Goal: Information Seeking & Learning: Learn about a topic

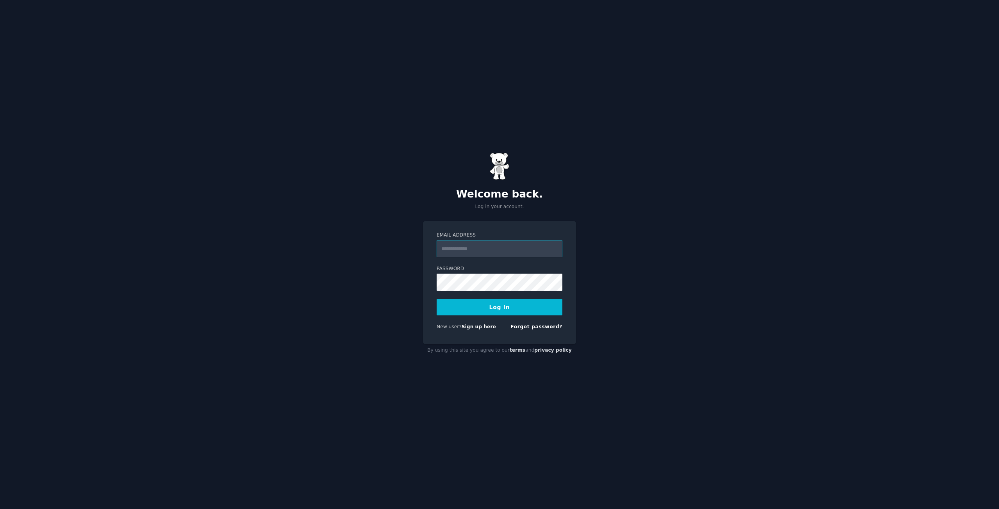
click at [518, 247] on input "Email Address" at bounding box center [500, 248] width 126 height 17
paste input "**********"
type input "**********"
click at [454, 303] on button "Log In" at bounding box center [500, 307] width 126 height 16
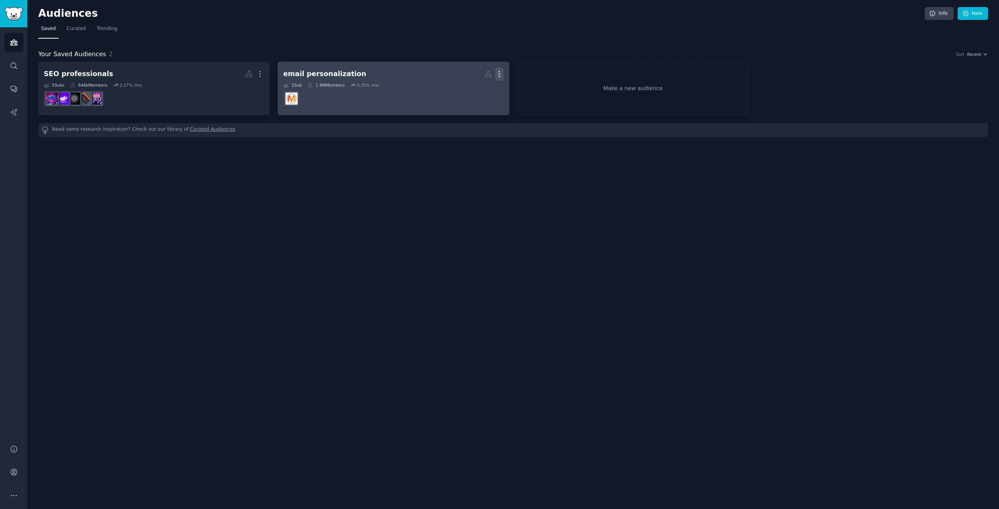
click at [502, 72] on icon "button" at bounding box center [499, 74] width 8 height 8
click at [475, 89] on p "Delete" at bounding box center [478, 90] width 18 height 8
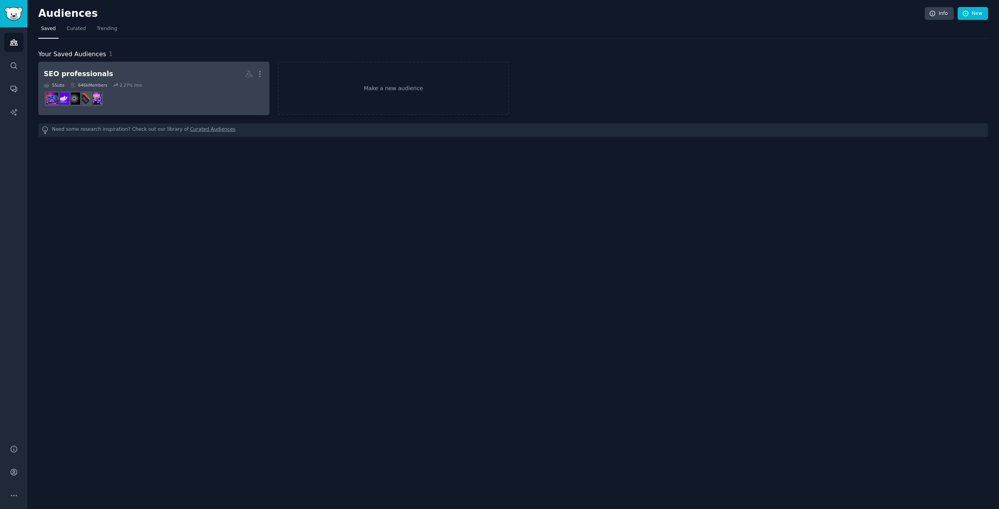
click at [159, 83] on div "5 Sub s 646k Members 2.27 % /mo" at bounding box center [154, 84] width 220 height 5
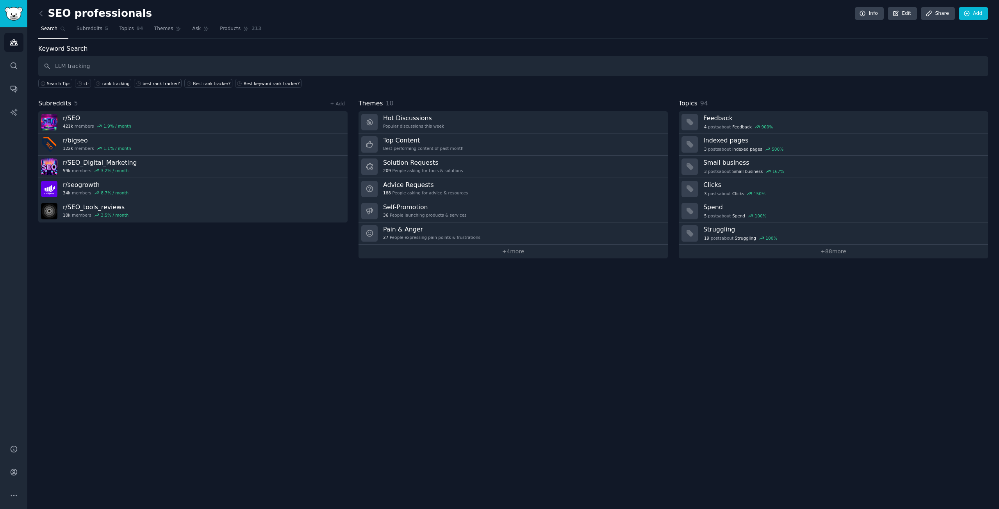
type input "LLM tracking"
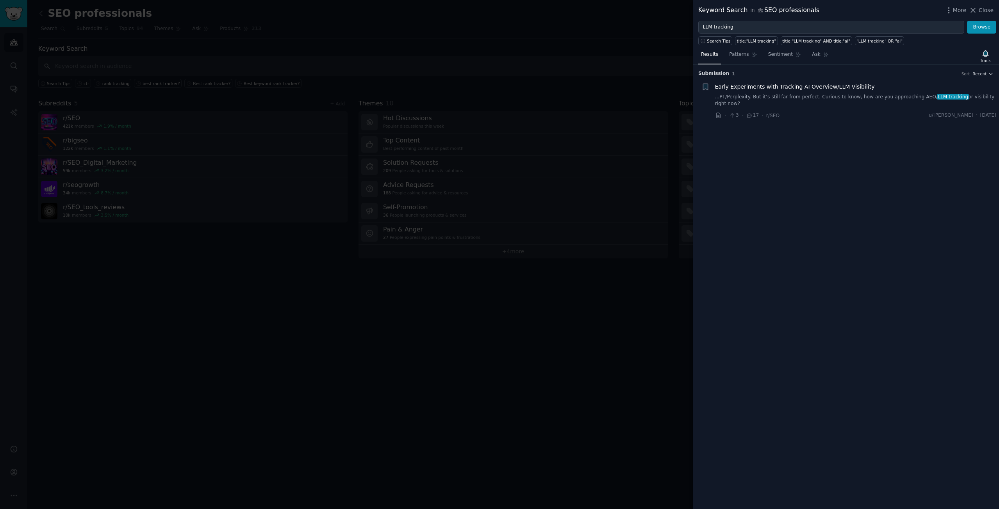
click at [800, 98] on link "...PT/Perplexity. But it’s still far from perfect. Curious to know, how are you…" at bounding box center [856, 101] width 282 height 14
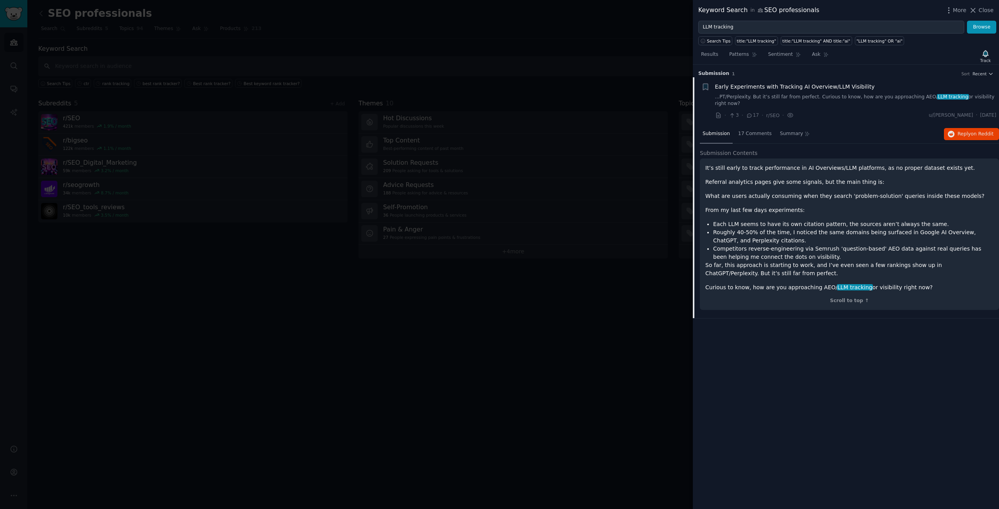
click at [636, 79] on div at bounding box center [499, 254] width 999 height 509
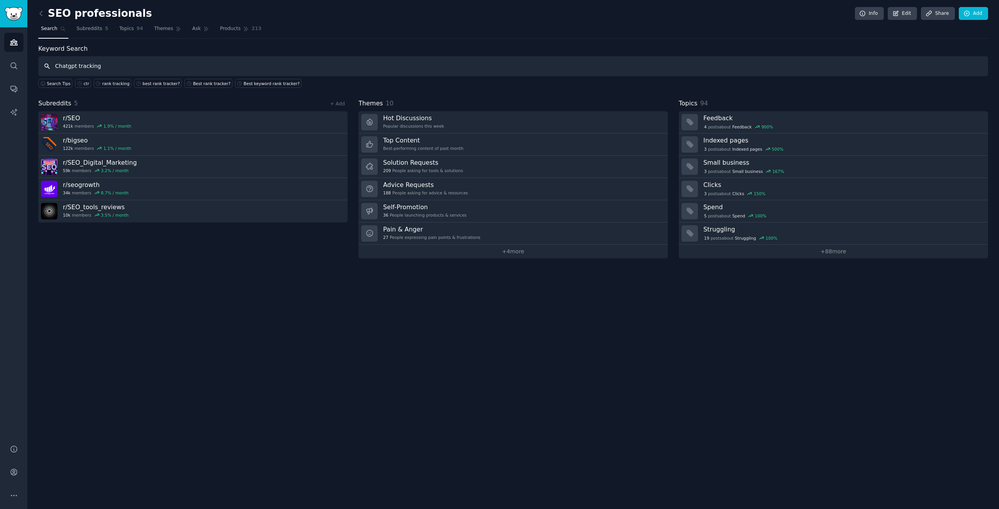
type input "Chatgpt tracking"
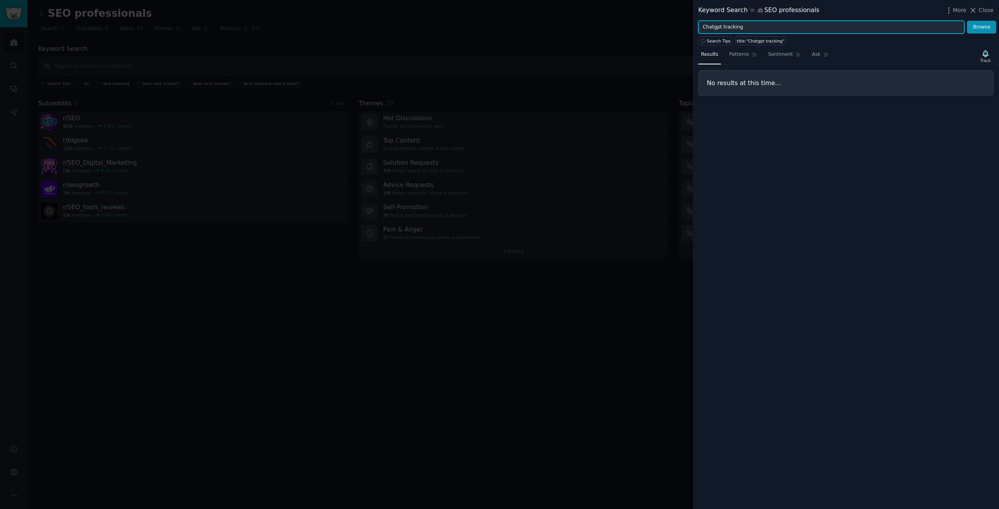
drag, startPoint x: 748, startPoint y: 29, endPoint x: 674, endPoint y: 30, distance: 73.5
click at [674, 30] on div "Keyword Search in SEO professionals More Close Chatgpt tracking Browse Search T…" at bounding box center [499, 254] width 999 height 509
type input "LLM"
click at [967, 21] on button "Browse" at bounding box center [981, 27] width 29 height 13
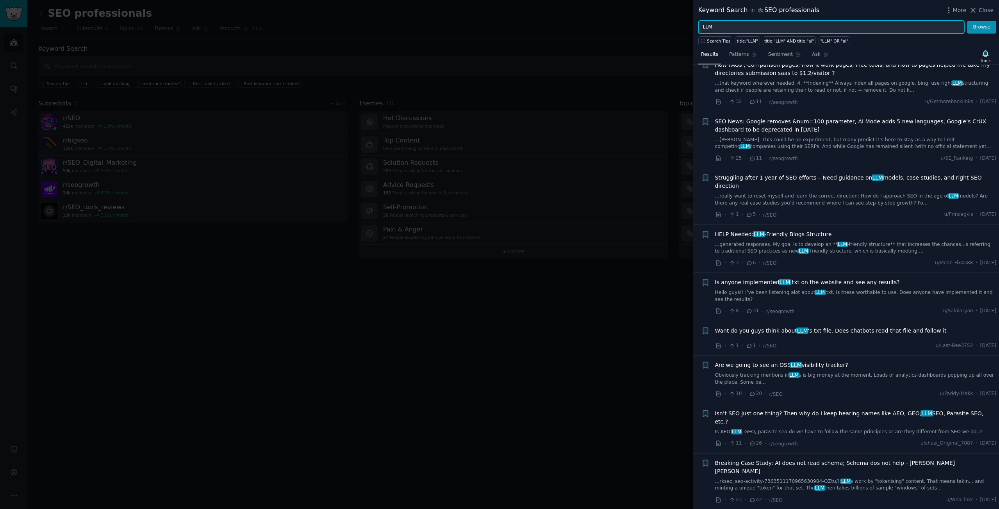
scroll to position [391, 0]
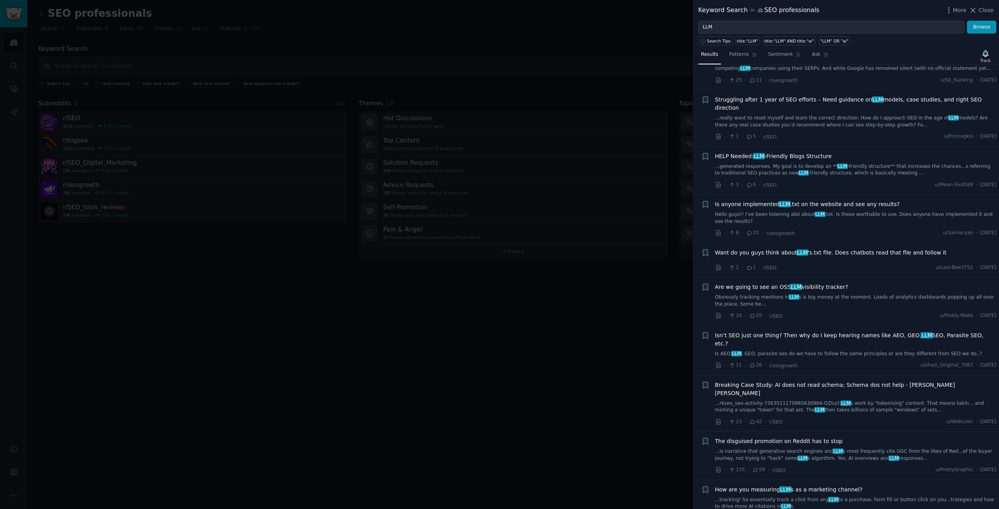
click at [618, 214] on div at bounding box center [499, 254] width 999 height 509
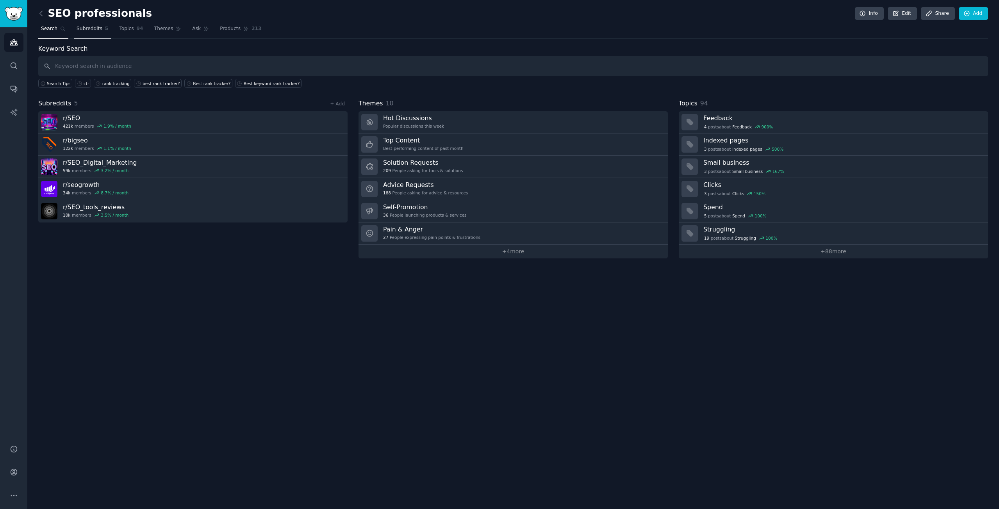
click at [86, 28] on span "Subreddits" at bounding box center [90, 28] width 26 height 7
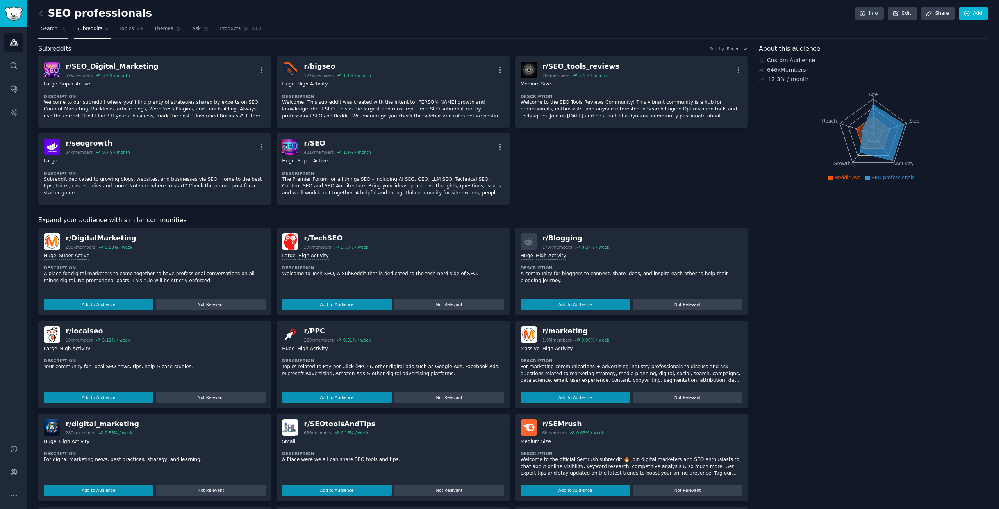
click at [48, 29] on span "Search" at bounding box center [49, 28] width 16 height 7
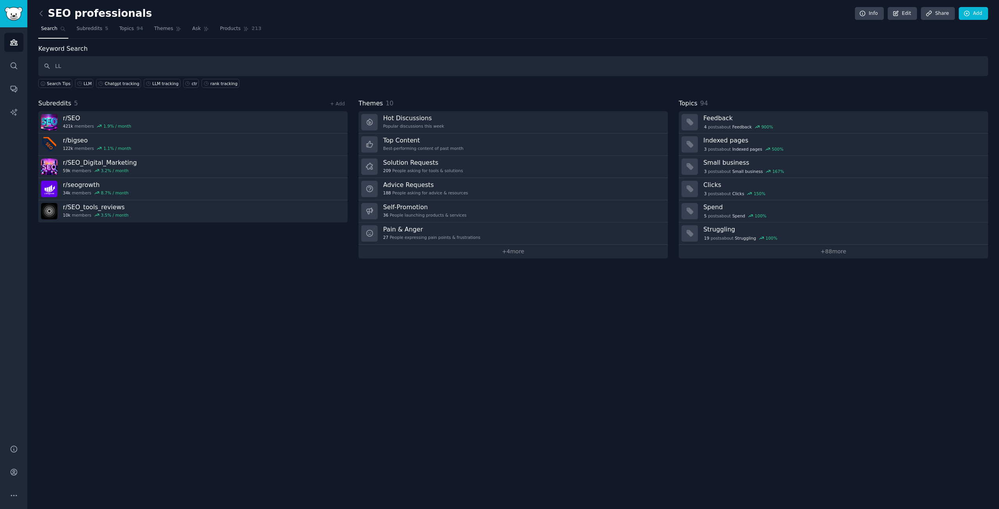
type input "L"
click at [86, 25] on link "Subreddits 5" at bounding box center [92, 31] width 37 height 16
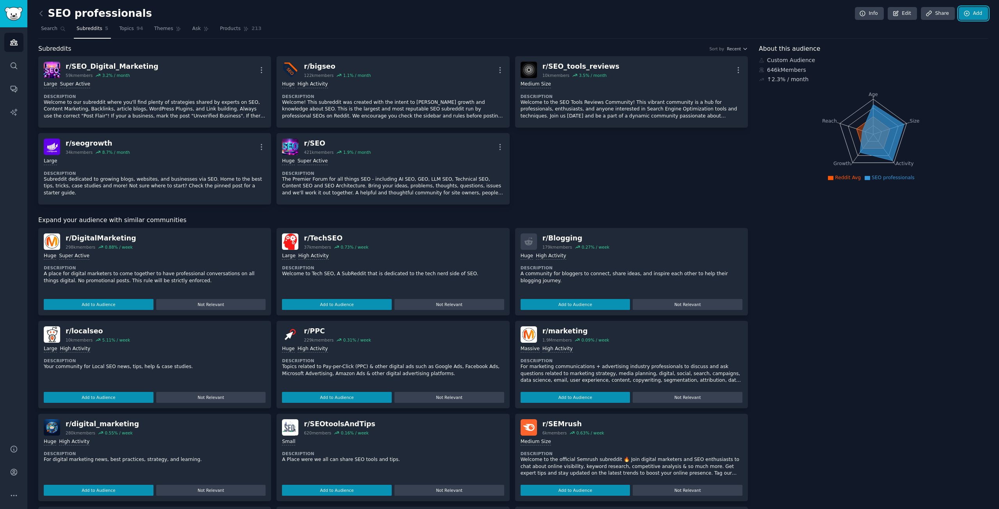
click at [972, 11] on link "Add" at bounding box center [973, 13] width 29 height 13
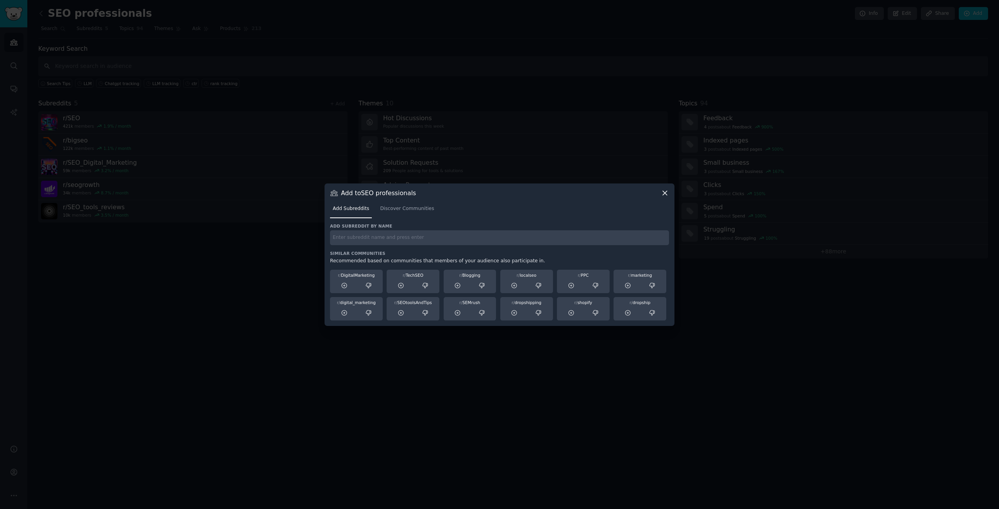
click at [404, 237] on input "text" at bounding box center [499, 237] width 339 height 15
type input "LLM"
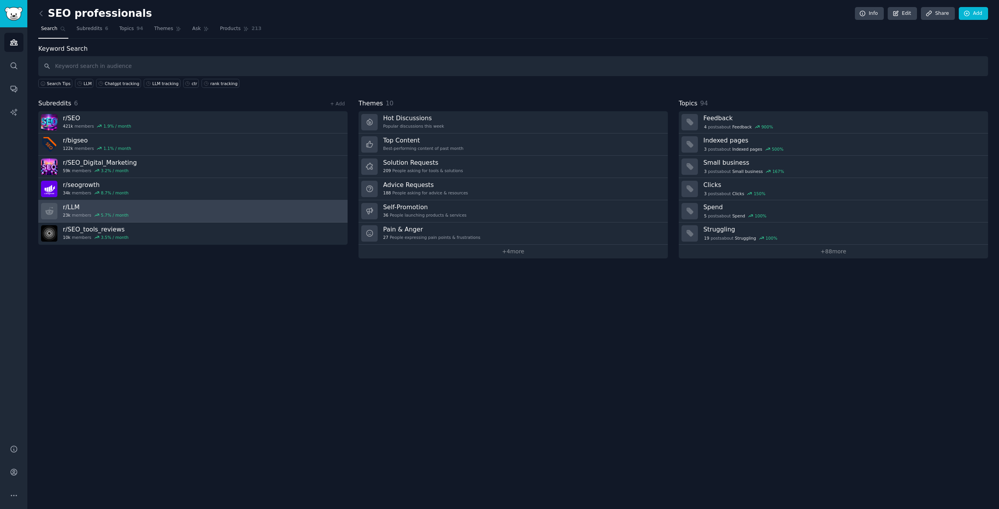
click at [127, 213] on link "r/ LLM 23k members 5.7 % / month" at bounding box center [192, 211] width 309 height 22
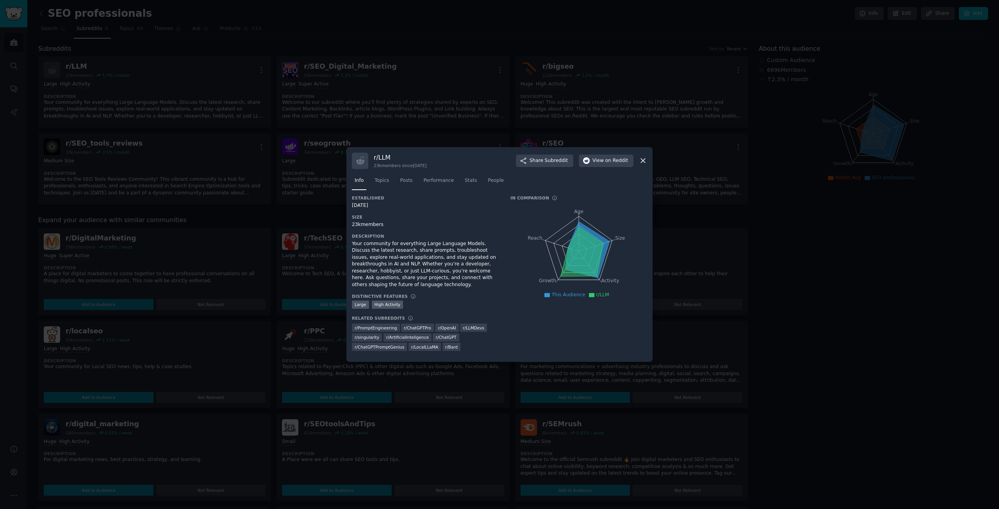
click at [793, 275] on div at bounding box center [499, 254] width 999 height 509
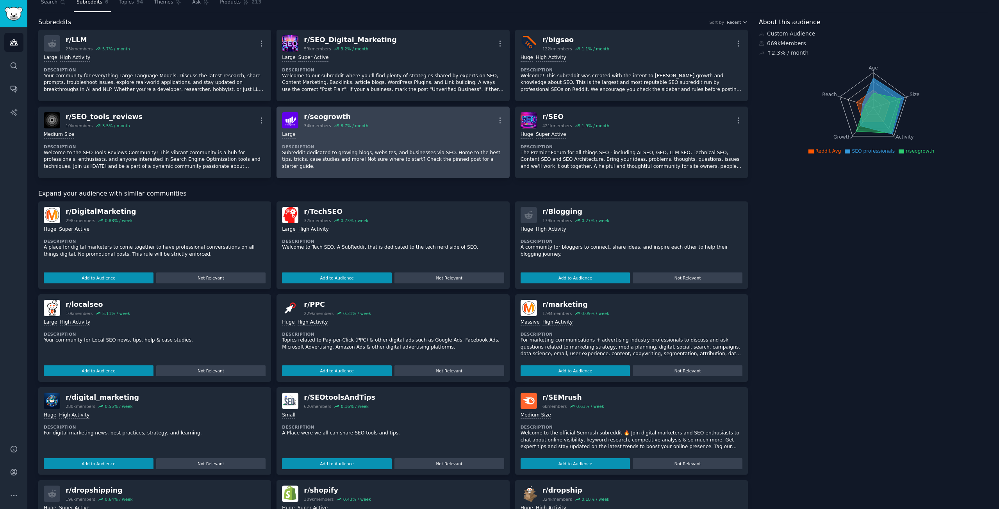
scroll to position [39, 0]
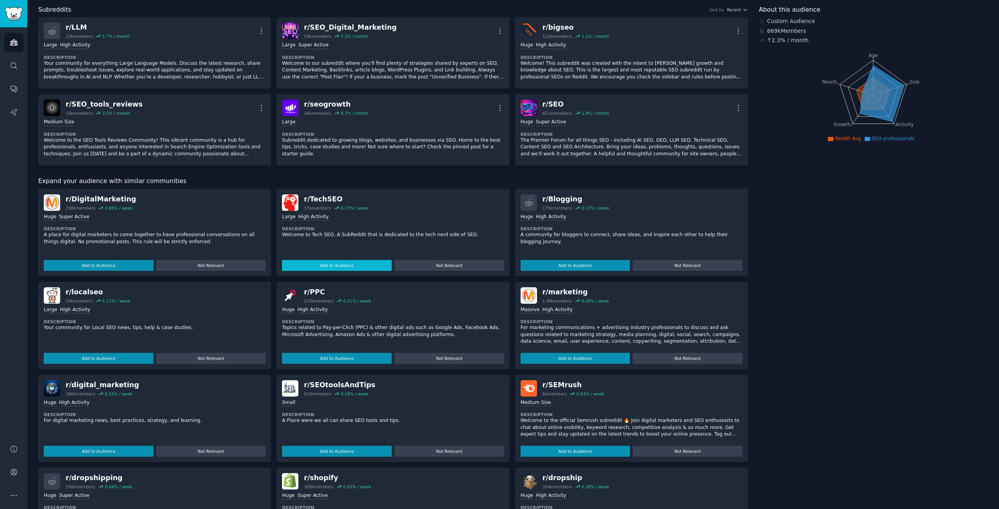
click at [363, 267] on button "Add to Audience" at bounding box center [337, 265] width 110 height 11
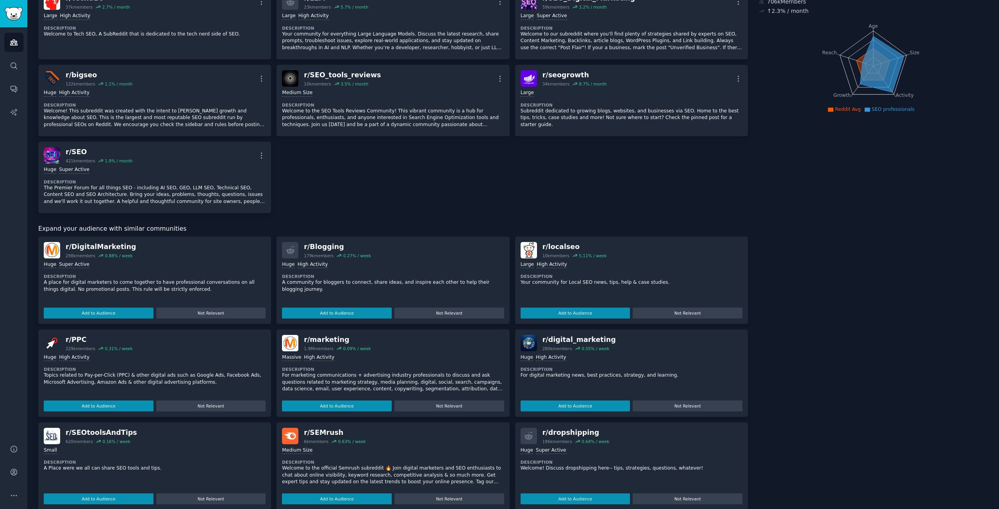
scroll to position [117, 0]
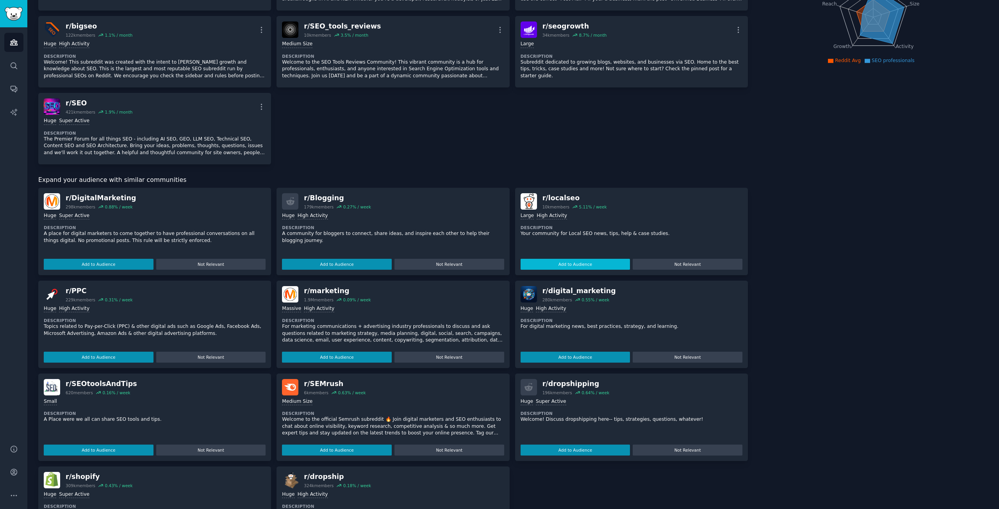
click at [585, 265] on button "Add to Audience" at bounding box center [576, 264] width 110 height 11
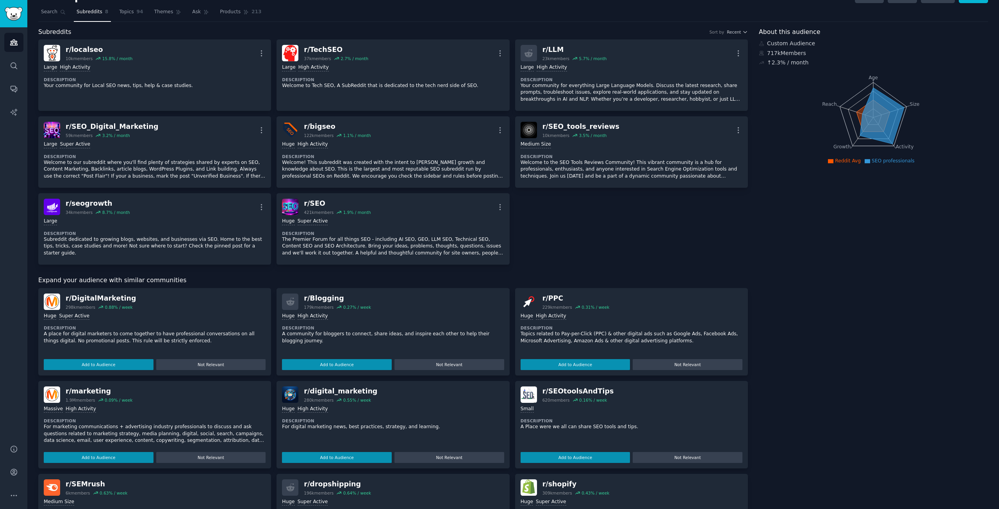
scroll to position [0, 0]
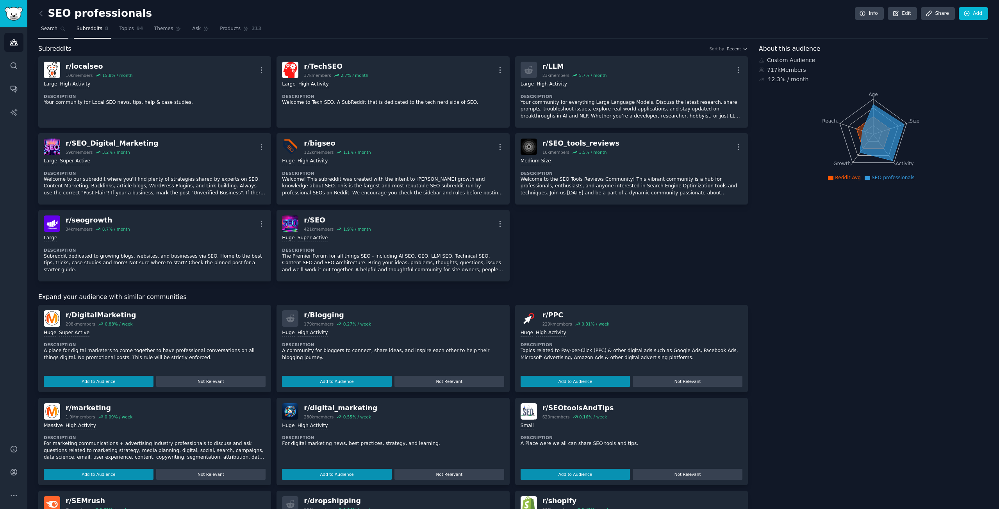
click at [45, 28] on span "Search" at bounding box center [49, 28] width 16 height 7
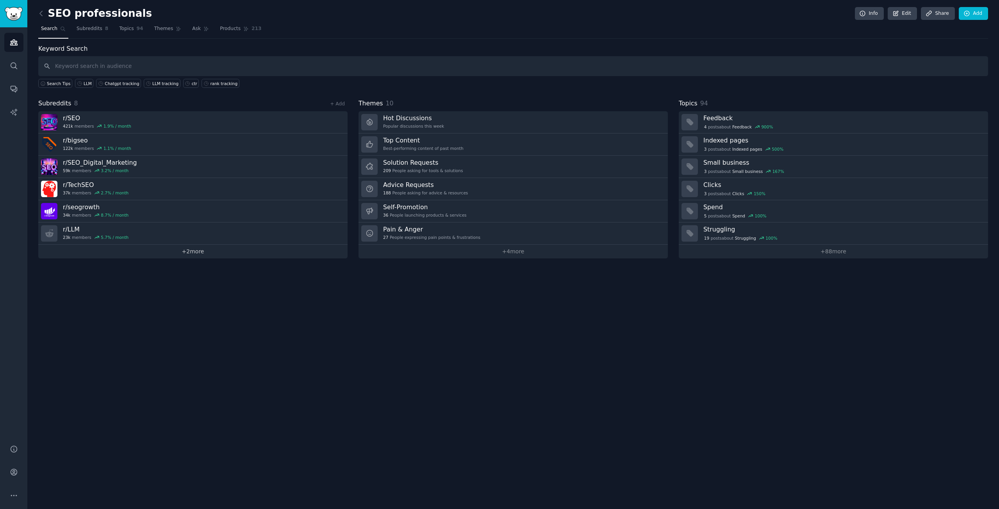
click at [194, 252] on link "+ 2 more" at bounding box center [192, 252] width 309 height 14
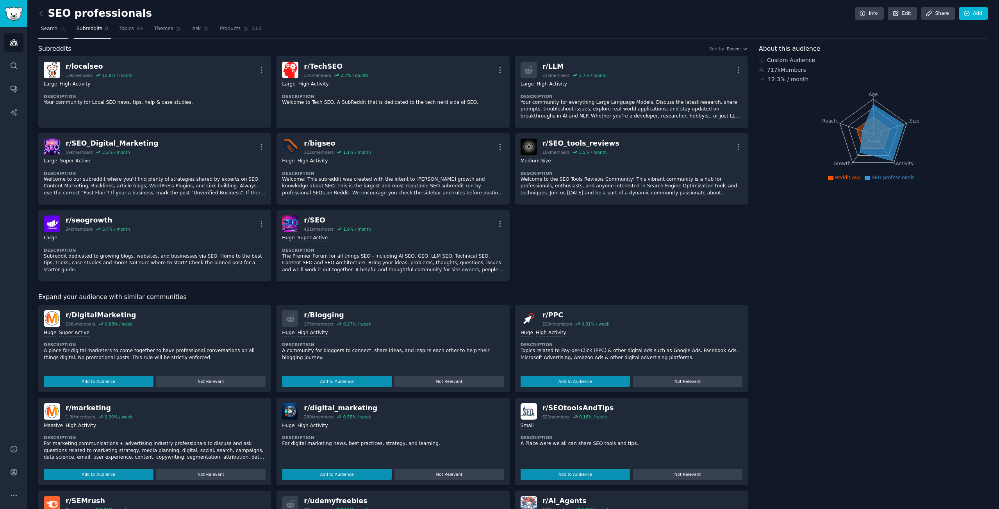
click at [48, 27] on span "Search" at bounding box center [49, 28] width 16 height 7
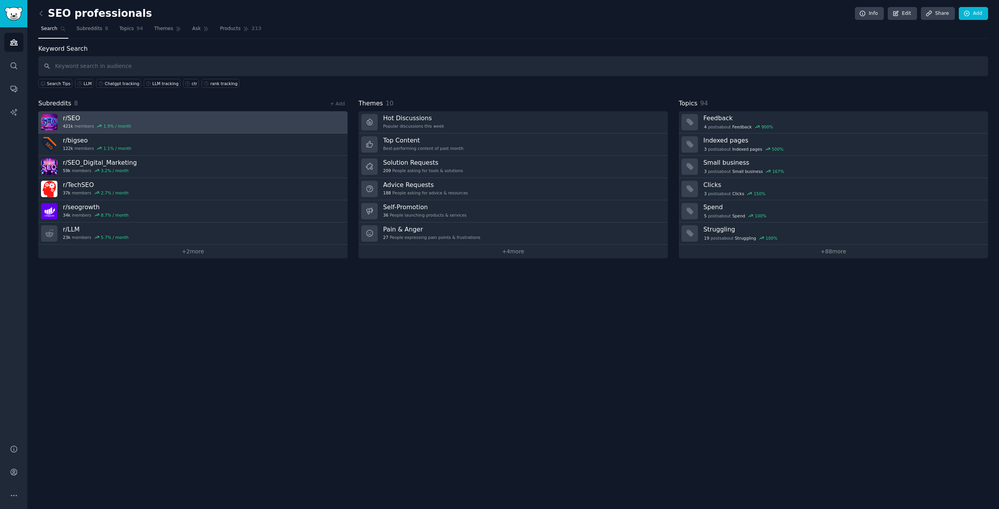
click at [106, 120] on h3 "r/ SEO" at bounding box center [97, 118] width 68 height 8
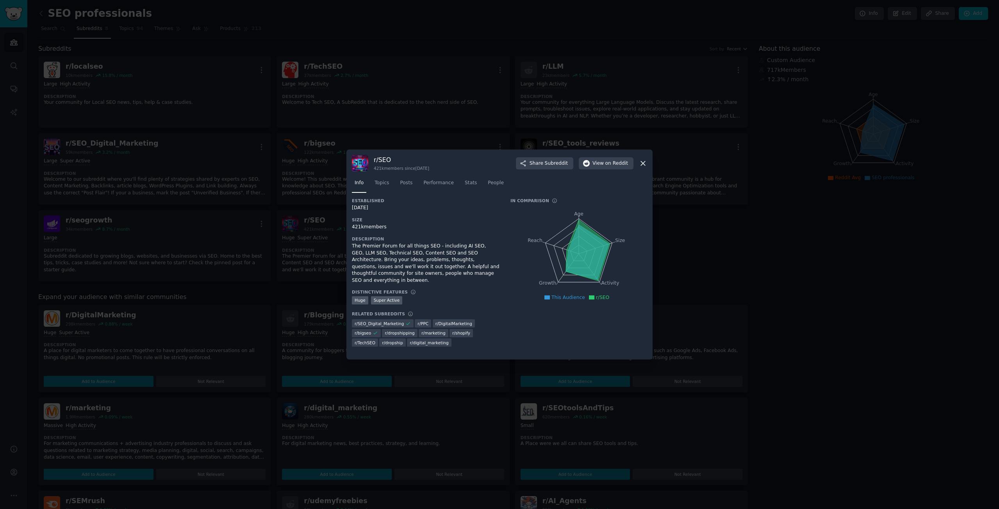
click at [645, 164] on icon at bounding box center [643, 163] width 8 height 8
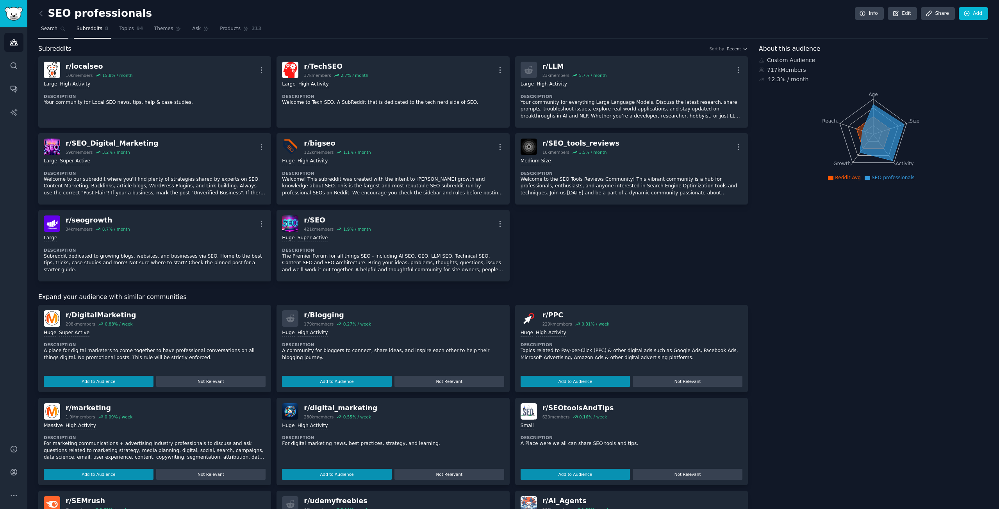
click at [51, 29] on span "Search" at bounding box center [49, 28] width 16 height 7
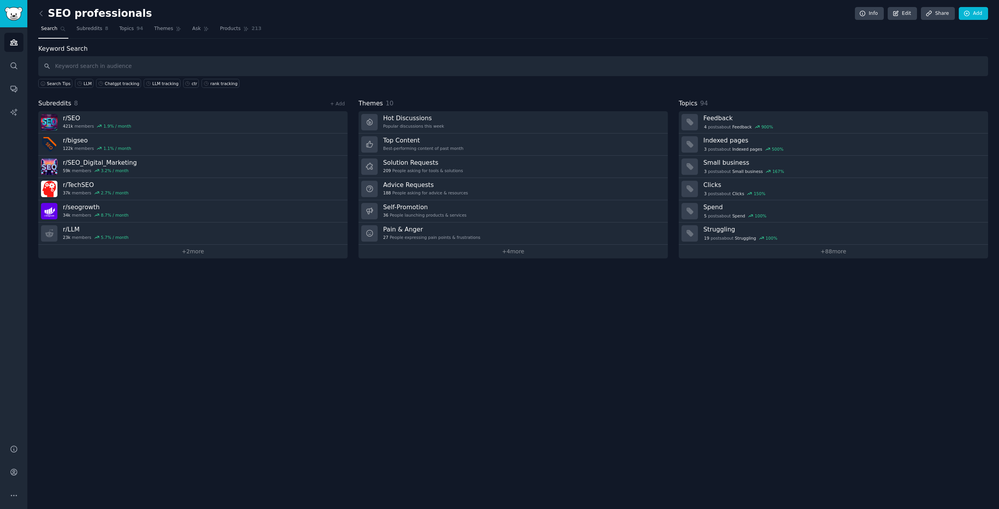
click at [76, 65] on input "text" at bounding box center [513, 66] width 950 height 20
type input "LLM"
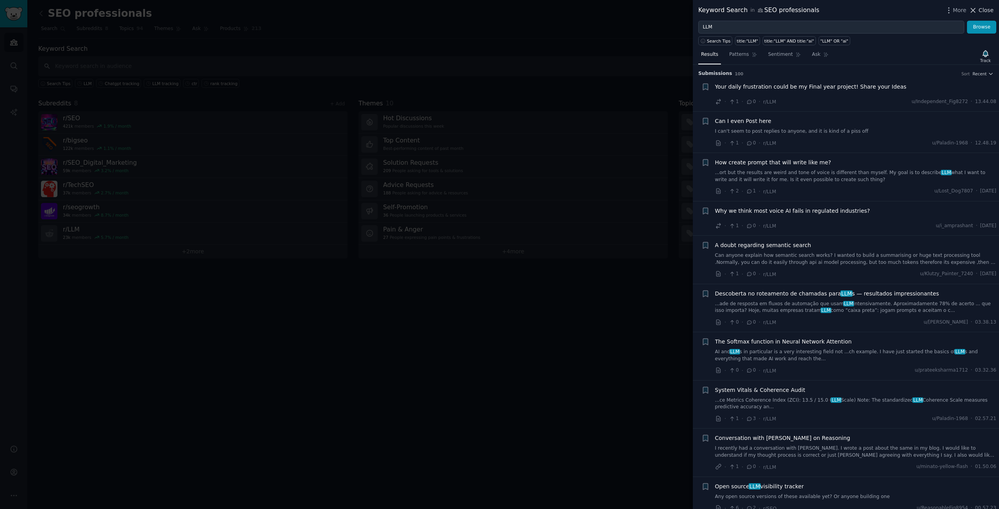
click at [990, 9] on span "Close" at bounding box center [986, 10] width 15 height 8
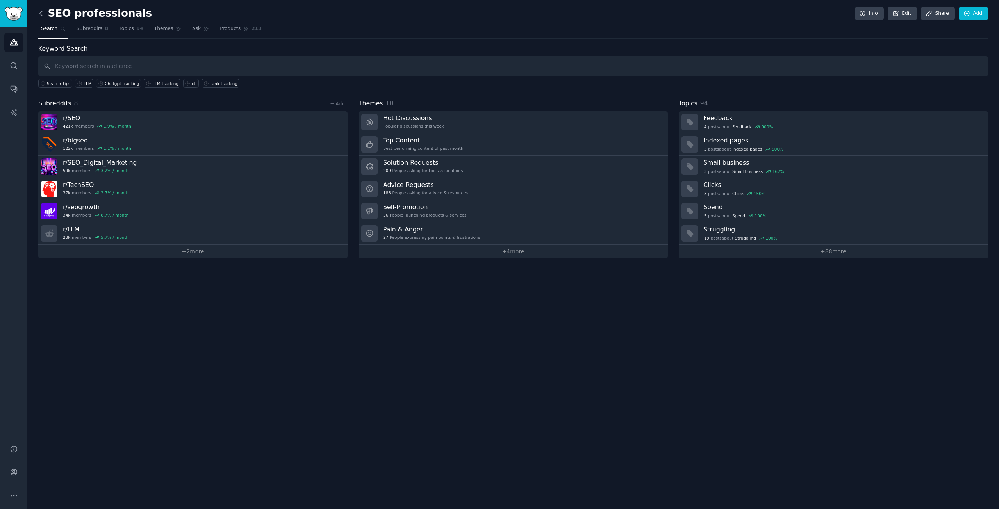
click at [43, 15] on icon at bounding box center [41, 13] width 8 height 8
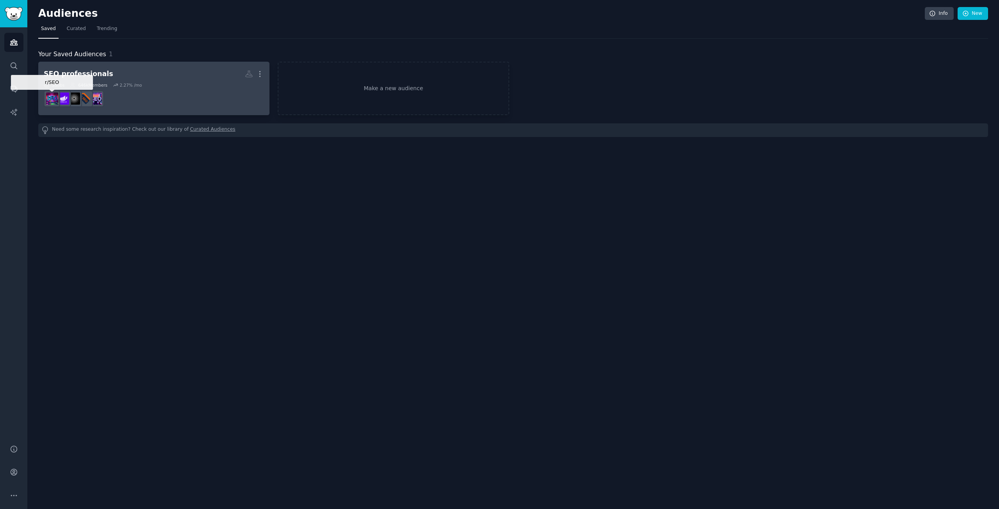
click at [55, 95] on img at bounding box center [52, 99] width 12 height 12
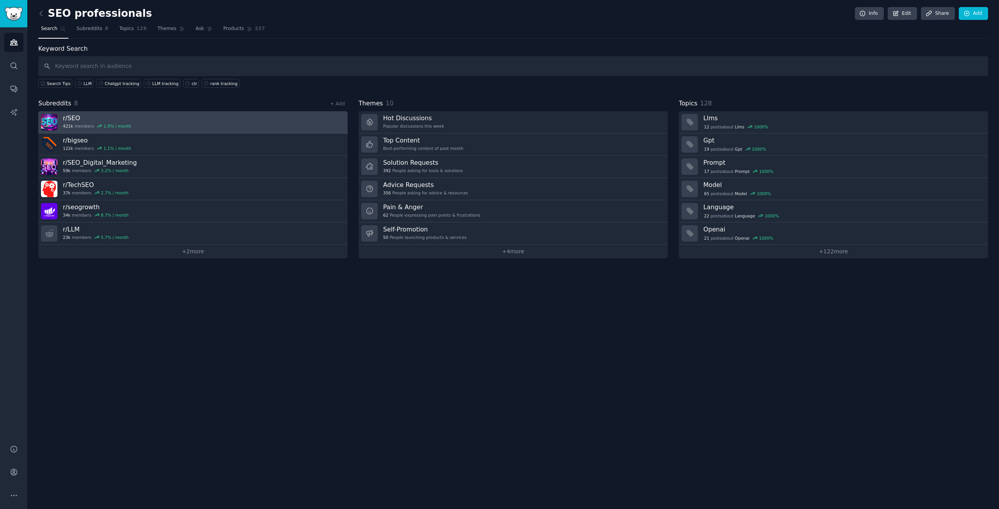
click at [73, 120] on h3 "r/ SEO" at bounding box center [97, 118] width 68 height 8
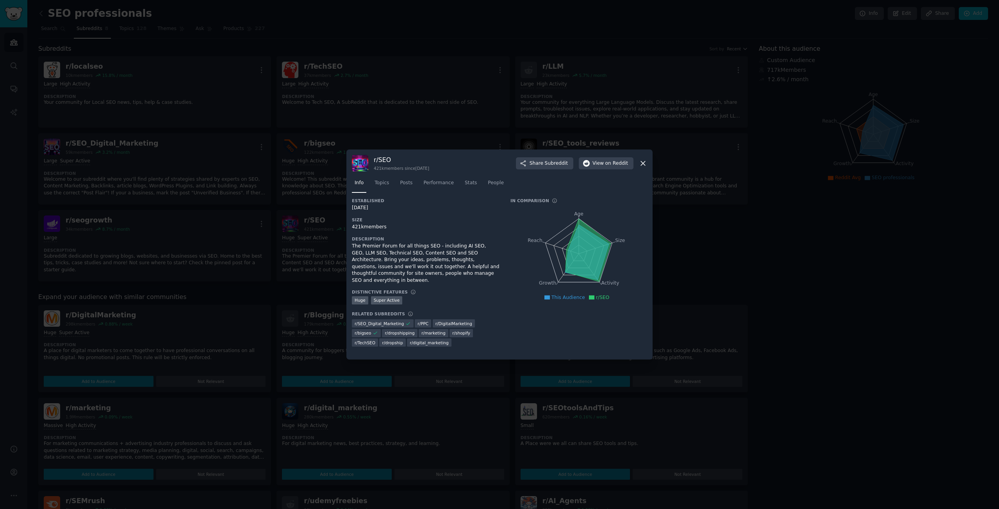
click at [642, 164] on icon at bounding box center [643, 163] width 4 height 4
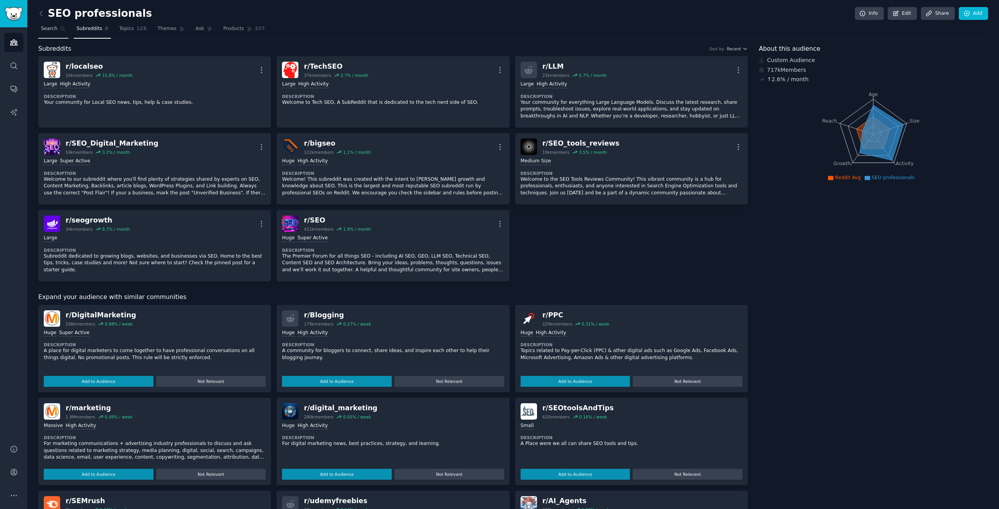
click at [52, 30] on span "Search" at bounding box center [49, 28] width 16 height 7
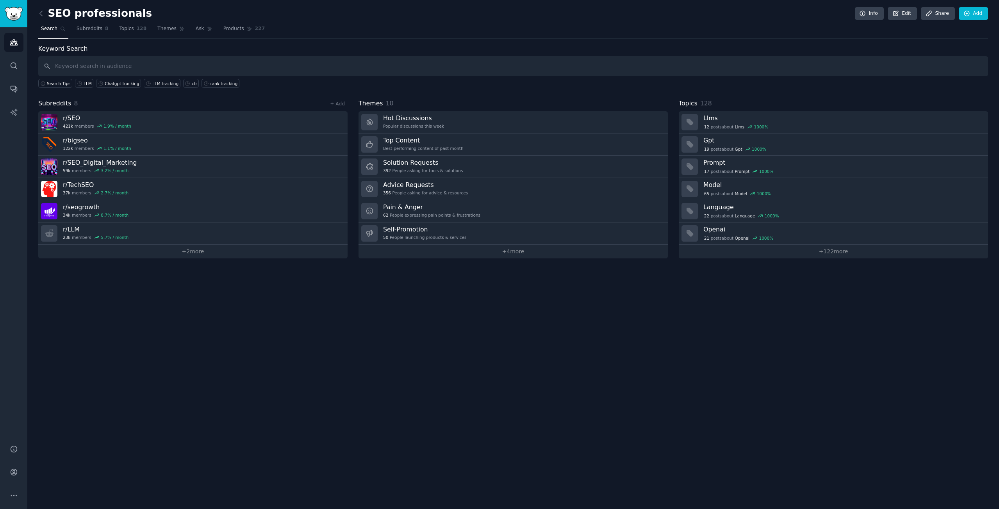
click at [68, 63] on input "text" at bounding box center [513, 66] width 950 height 20
type input "LLM"
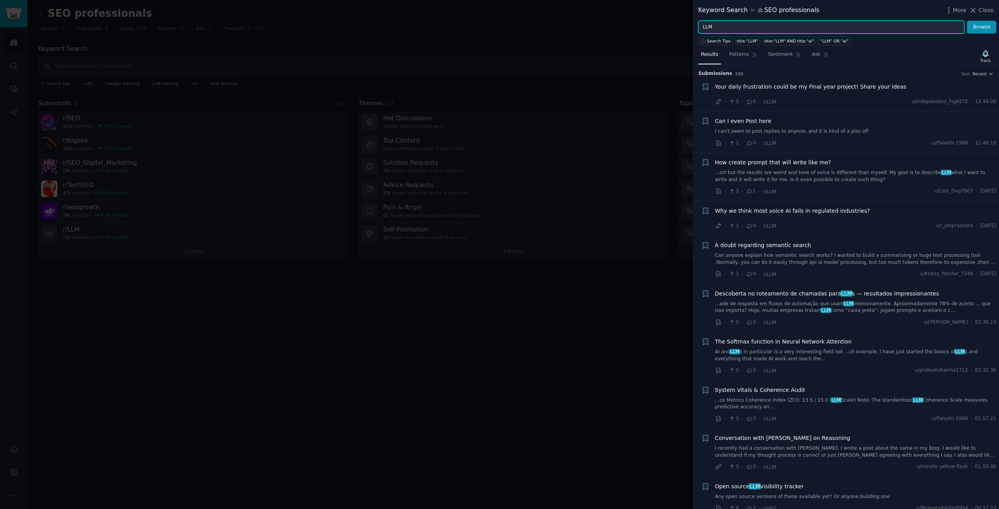
click at [732, 29] on input "LLM" at bounding box center [831, 27] width 266 height 13
click at [967, 21] on button "Browse" at bounding box center [981, 27] width 29 height 13
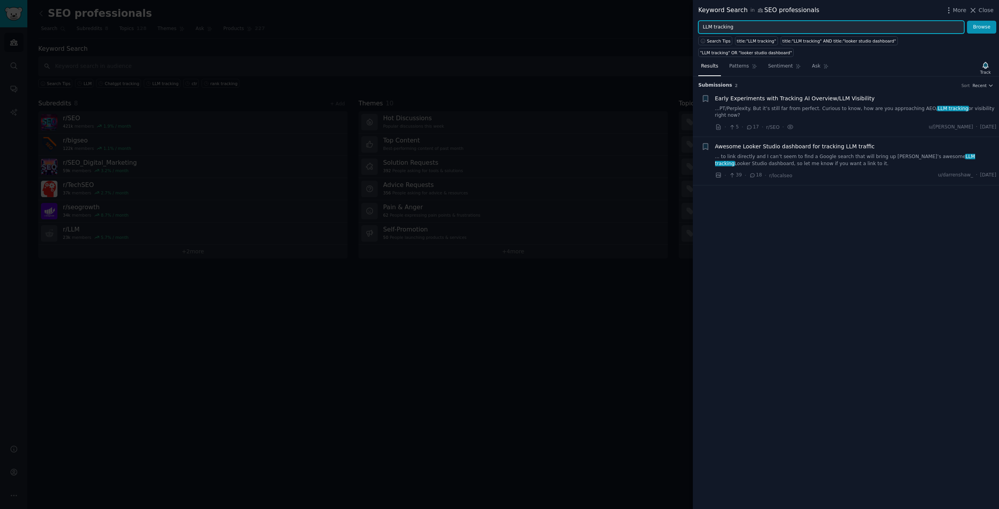
drag, startPoint x: 736, startPoint y: 25, endPoint x: 716, endPoint y: 27, distance: 20.8
click at [716, 27] on input "LLM tracking" at bounding box center [831, 27] width 266 height 13
type input "LLM"
click at [967, 21] on button "Browse" at bounding box center [981, 27] width 29 height 13
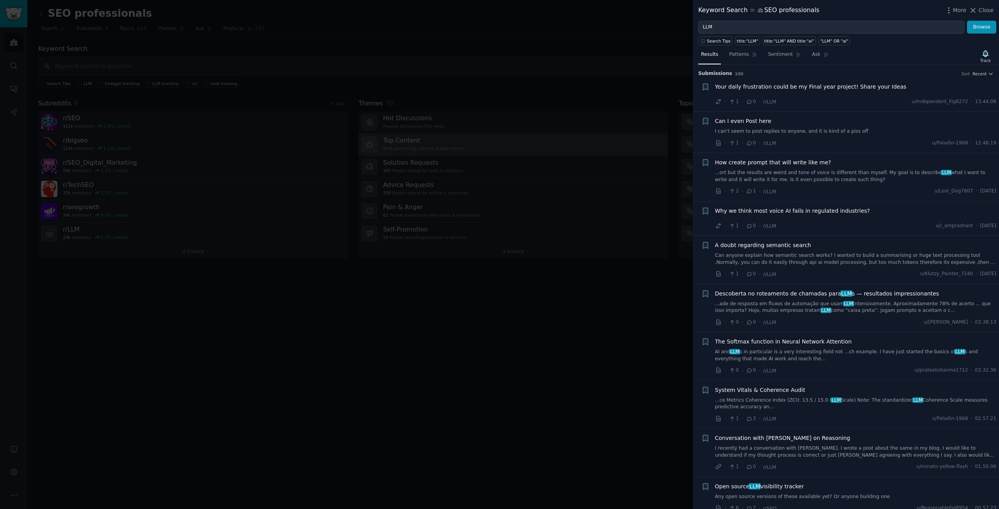
drag, startPoint x: 986, startPoint y: 13, endPoint x: 519, endPoint y: 138, distance: 483.7
click at [986, 13] on span "Close" at bounding box center [986, 10] width 15 height 8
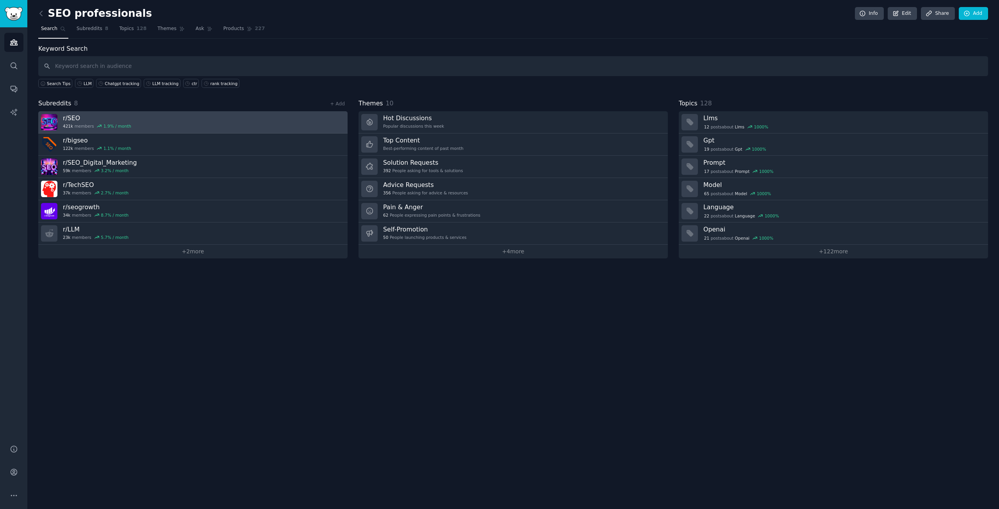
click at [160, 121] on link "r/ SEO 421k members 1.9 % / month" at bounding box center [192, 122] width 309 height 22
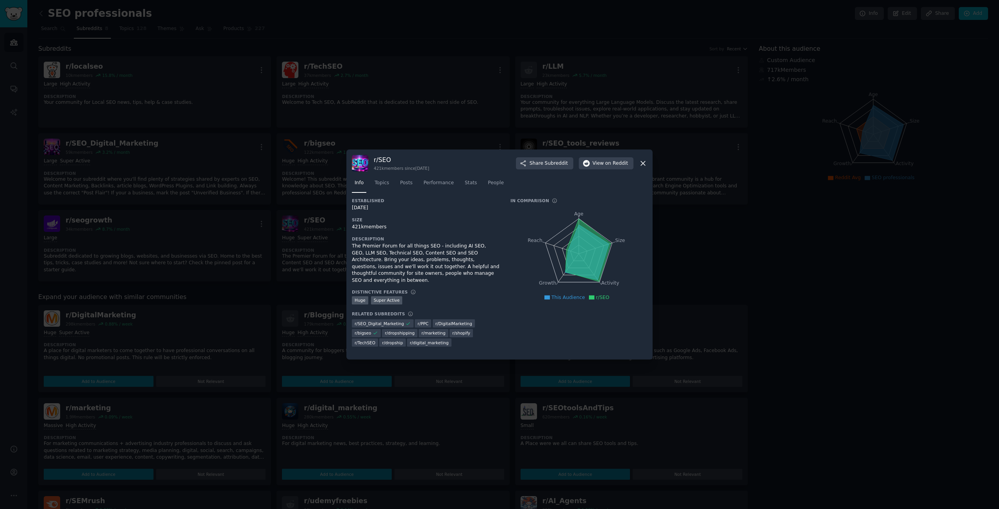
click at [645, 167] on icon at bounding box center [643, 163] width 8 height 8
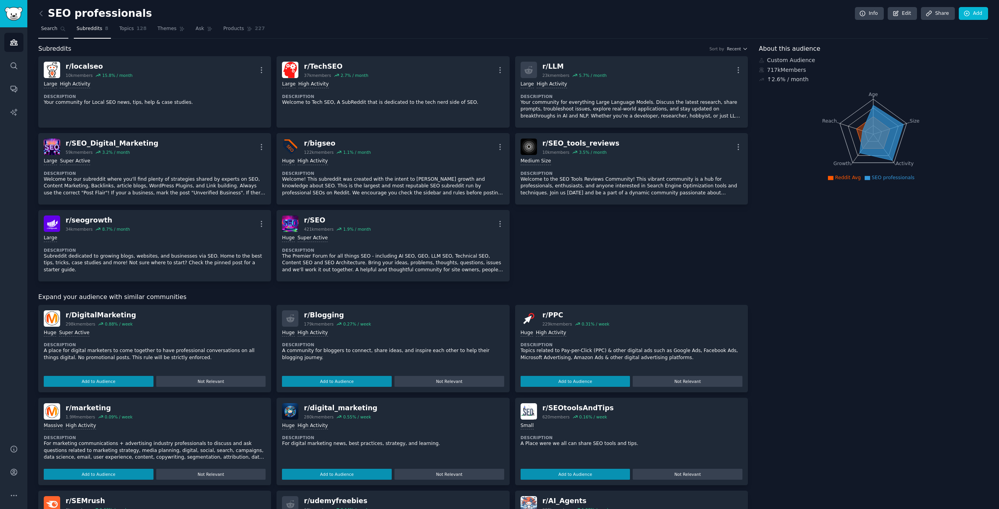
click at [49, 30] on span "Search" at bounding box center [49, 28] width 16 height 7
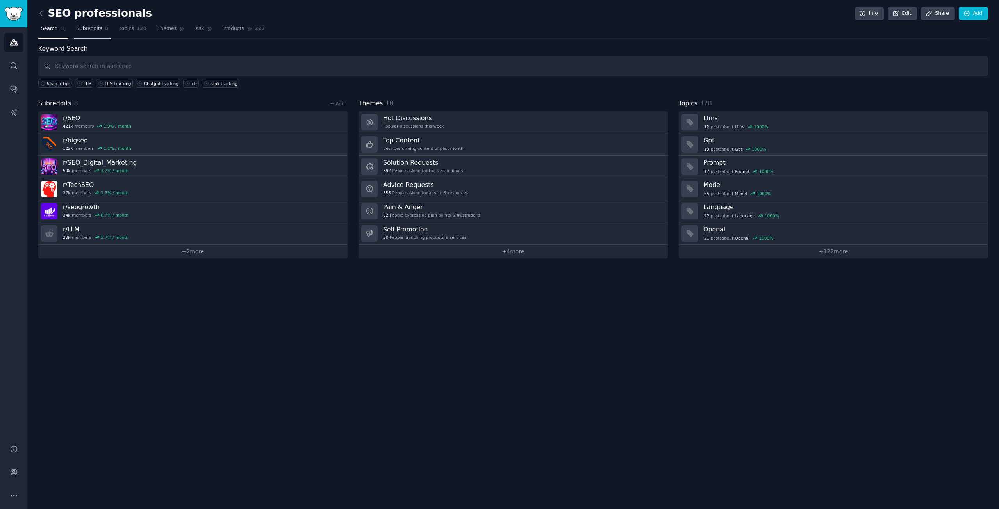
click at [93, 31] on span "Subreddits" at bounding box center [90, 28] width 26 height 7
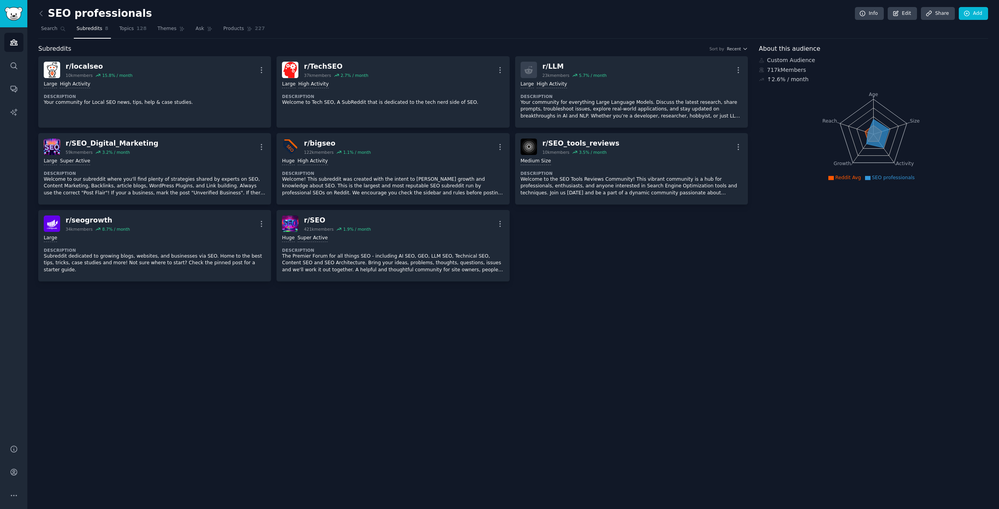
click at [137, 30] on span "128" at bounding box center [142, 28] width 10 height 7
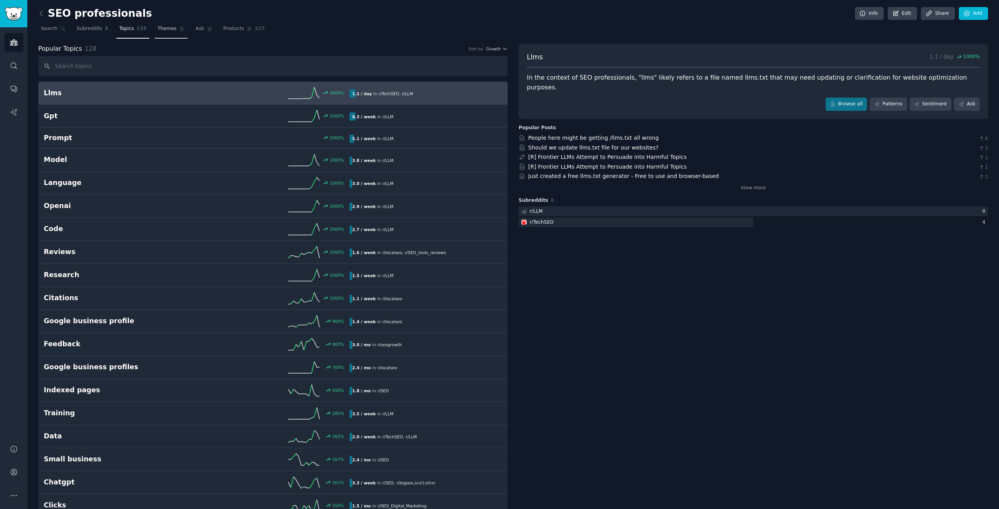
click at [162, 30] on span "Themes" at bounding box center [166, 28] width 19 height 7
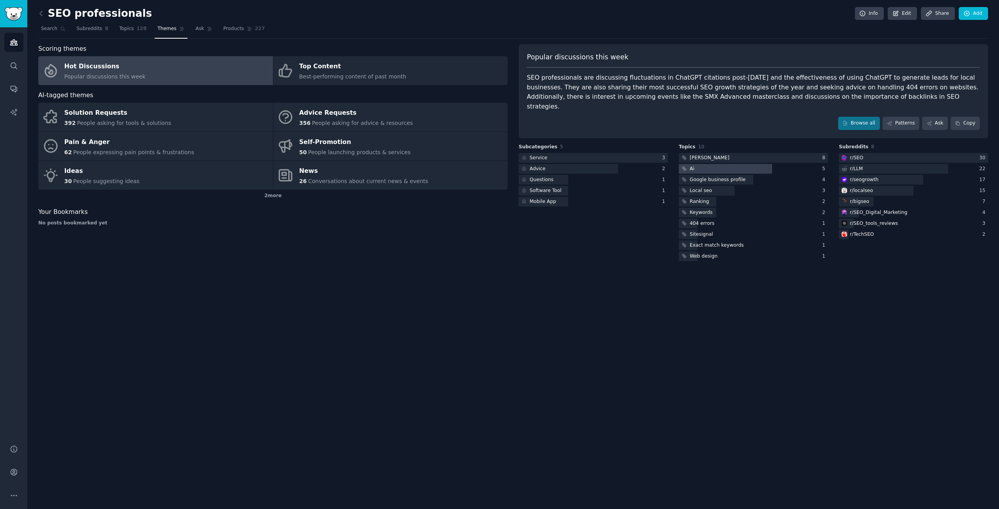
click at [704, 164] on div at bounding box center [725, 169] width 93 height 10
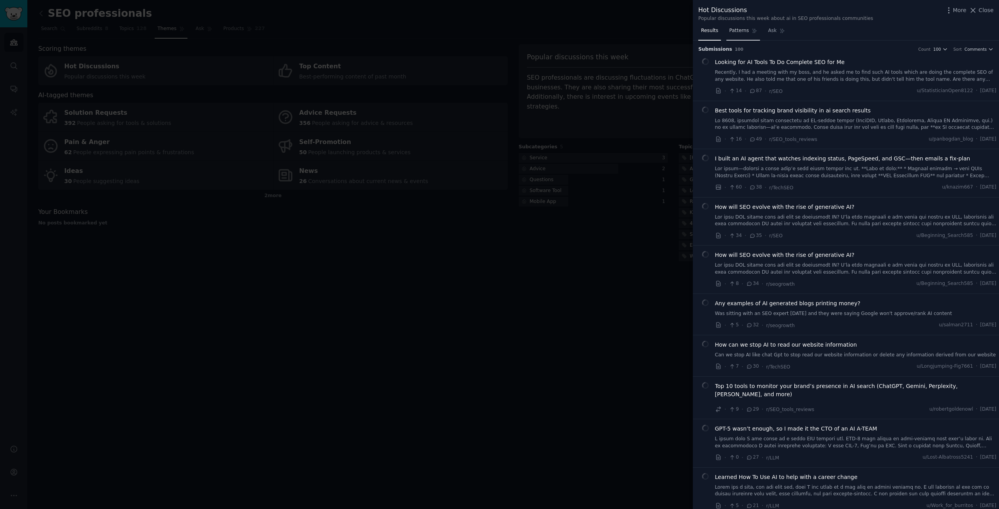
click at [736, 30] on span "Patterns" at bounding box center [739, 30] width 20 height 7
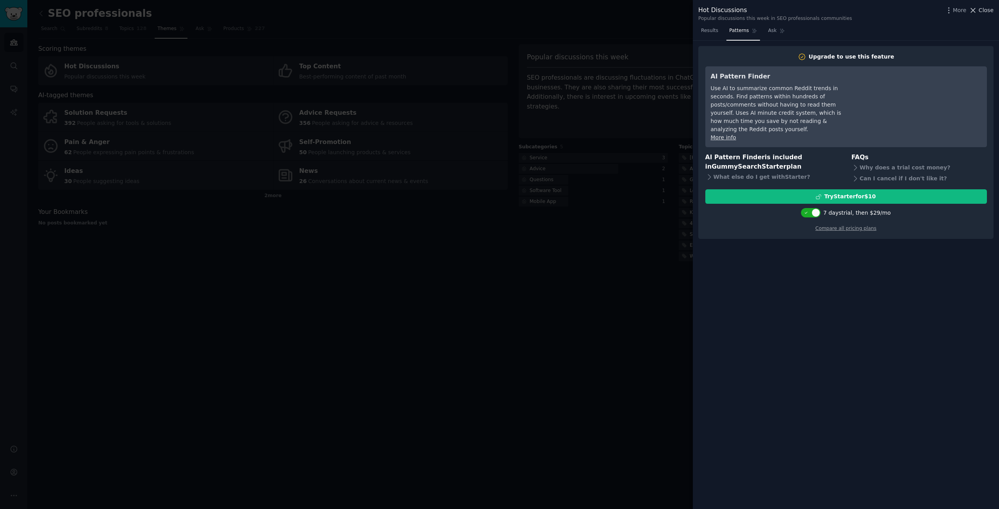
click at [990, 10] on span "Close" at bounding box center [986, 10] width 15 height 8
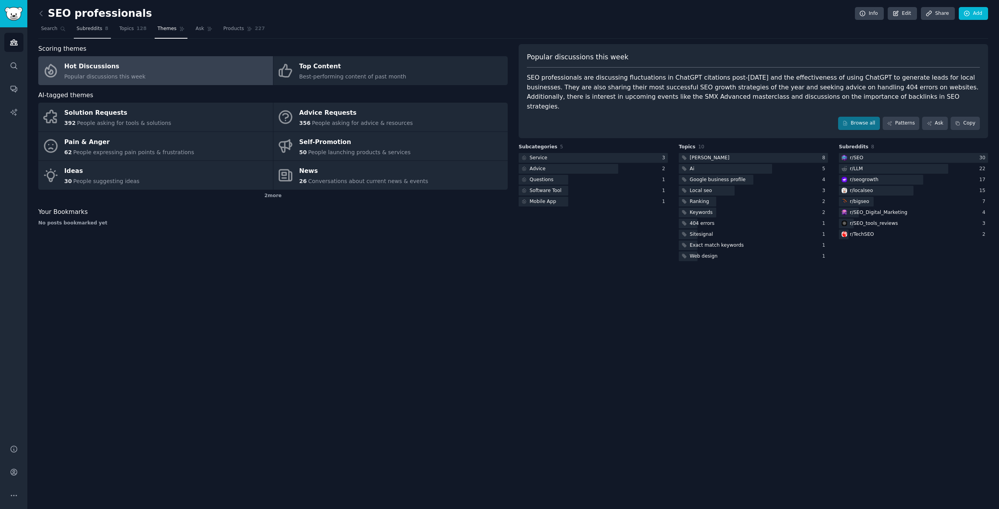
click at [90, 31] on span "Subreddits" at bounding box center [90, 28] width 26 height 7
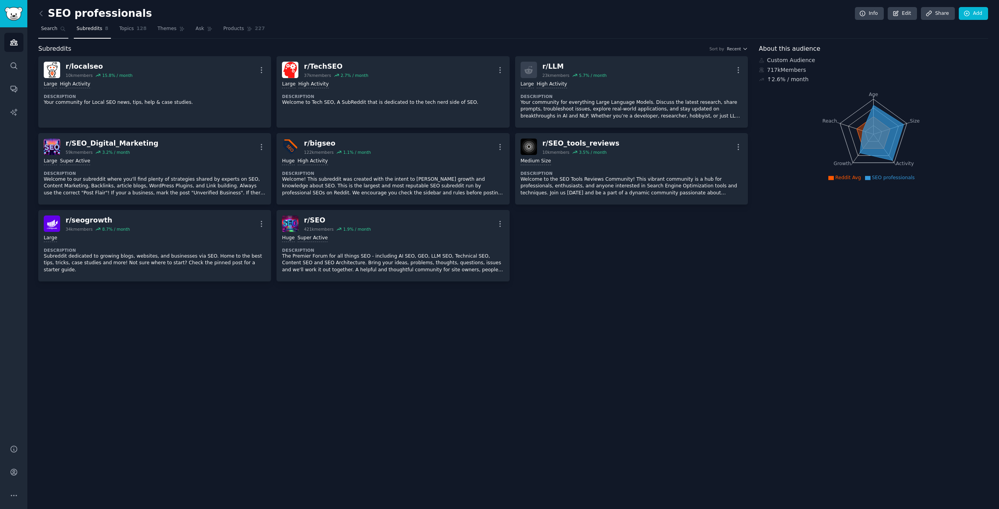
click at [52, 30] on span "Search" at bounding box center [49, 28] width 16 height 7
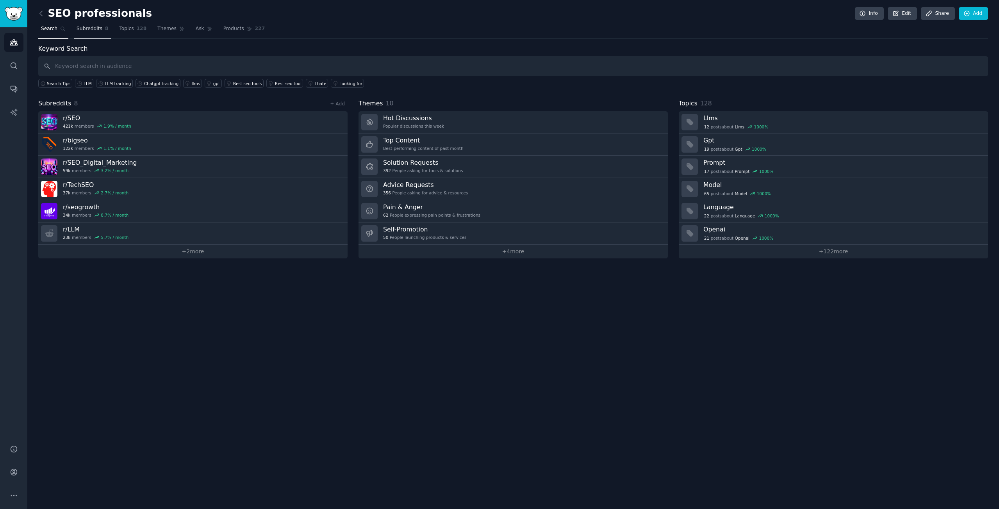
click at [80, 28] on span "Subreddits" at bounding box center [90, 28] width 26 height 7
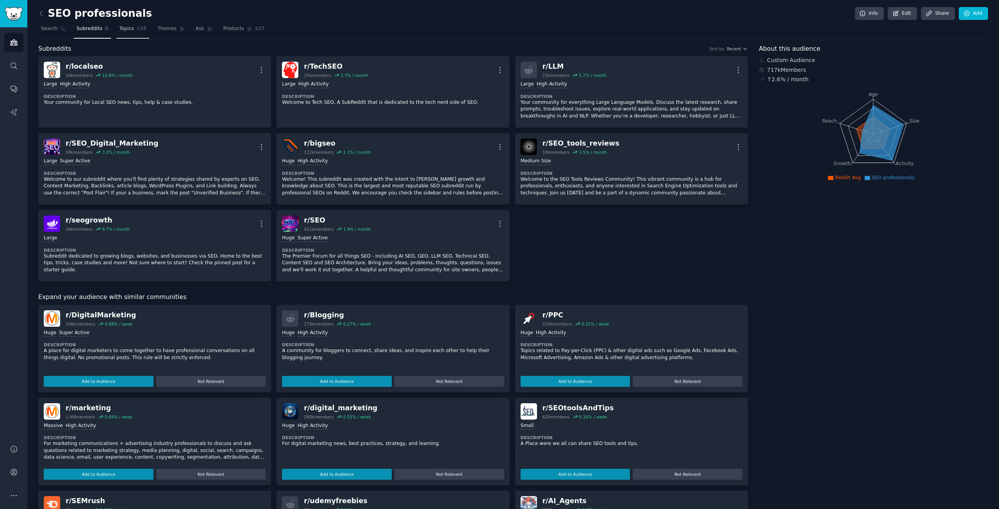
click at [127, 25] on span "Topics" at bounding box center [126, 28] width 14 height 7
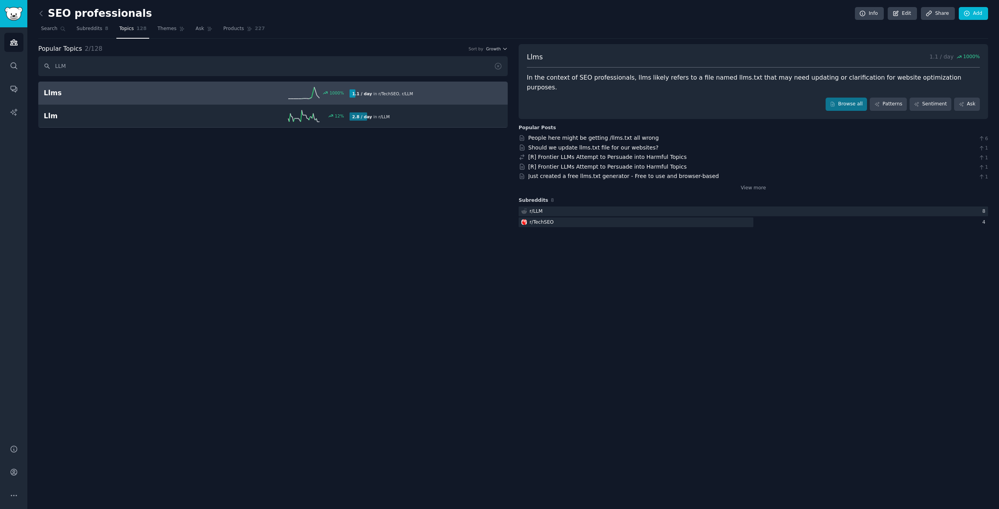
type input "LLM"
click at [328, 91] on icon at bounding box center [325, 92] width 5 height 5
click at [279, 90] on div "1000 %" at bounding box center [272, 93] width 153 height 12
click at [402, 93] on span "r/ LLM" at bounding box center [407, 93] width 11 height 5
click at [454, 96] on div "1.1 / day in r/ TechSEO , r/ LLM" at bounding box center [423, 93] width 147 height 8
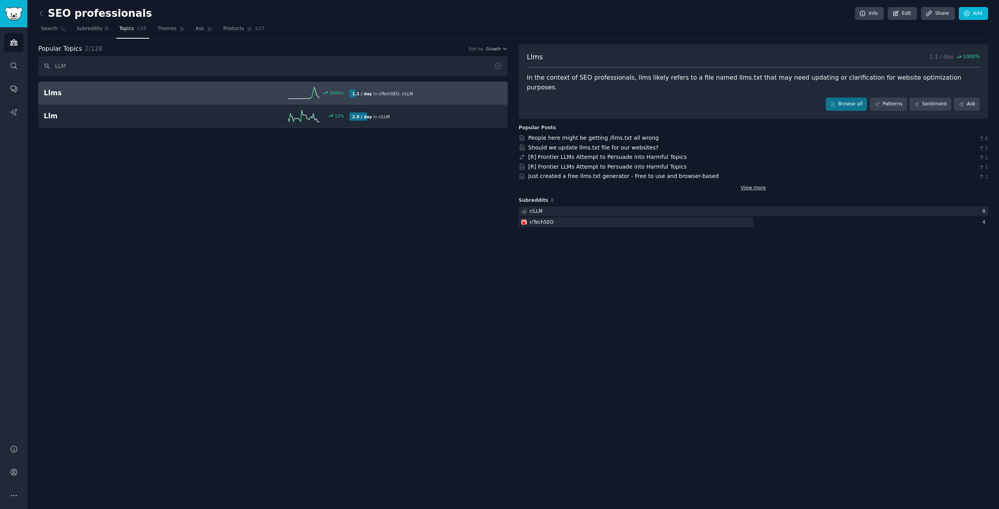
click at [751, 185] on link "View more" at bounding box center [753, 188] width 25 height 7
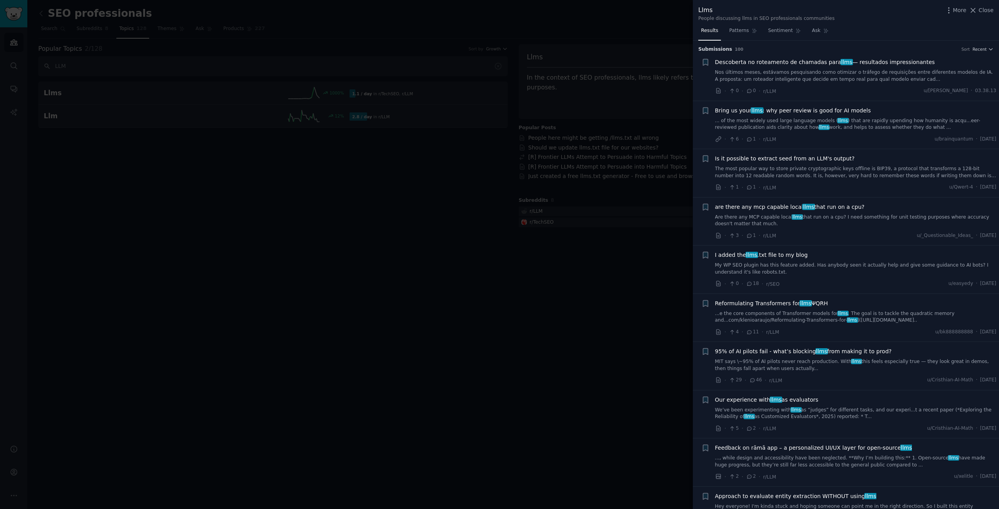
click at [417, 166] on div at bounding box center [499, 254] width 999 height 509
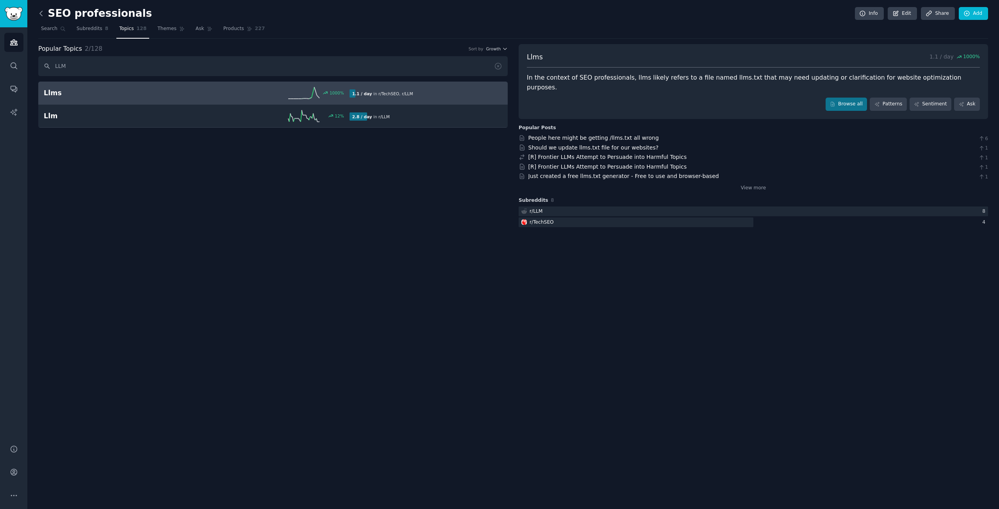
click at [39, 12] on icon at bounding box center [41, 13] width 8 height 8
